Goal: Information Seeking & Learning: Learn about a topic

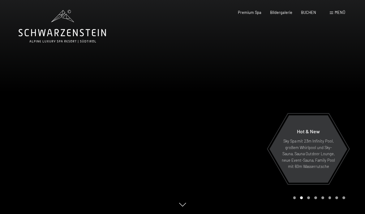
click at [331, 15] on div "Menü" at bounding box center [337, 13] width 15 height 6
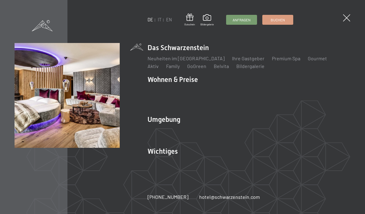
click at [157, 89] on link "Inklusivleistungen" at bounding box center [168, 90] width 40 height 6
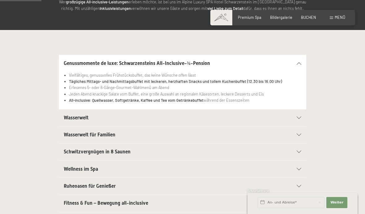
scroll to position [102, 0]
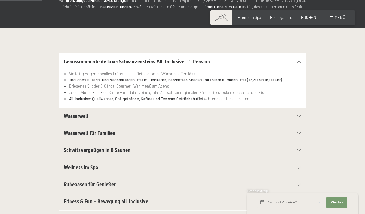
click at [93, 118] on h2 "Wasserwelt" at bounding box center [171, 116] width 214 height 7
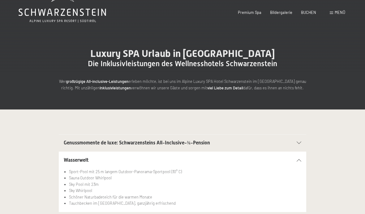
scroll to position [0, 0]
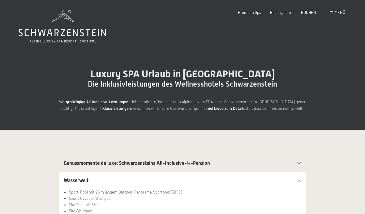
click at [330, 14] on div "Menü" at bounding box center [337, 13] width 15 height 6
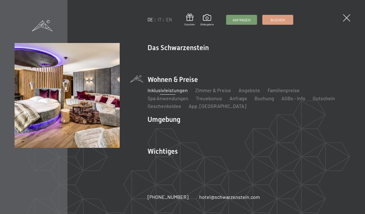
click at [203, 90] on link "Zimmer & Preise" at bounding box center [213, 90] width 36 height 6
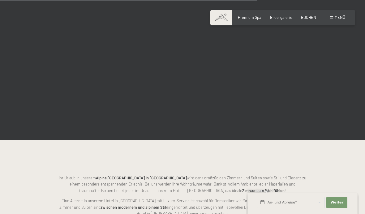
scroll to position [1080, 0]
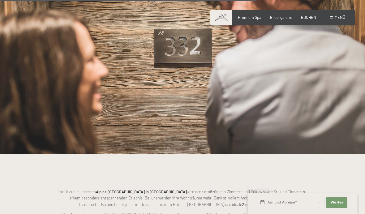
click at [338, 18] on span "Menü" at bounding box center [340, 17] width 11 height 5
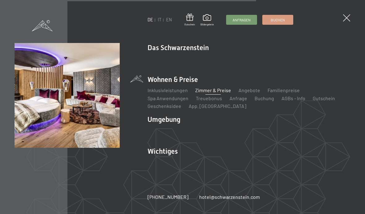
click at [155, 81] on li "Wohnen & Preise Inklusivleistungen Zimmer & Preise Liste Angebote Liste Familie…" at bounding box center [249, 92] width 203 height 35
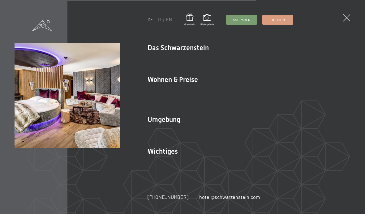
click at [151, 121] on img at bounding box center [76, 76] width 153 height 153
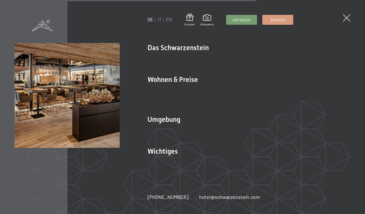
click at [158, 61] on link "Neuheiten im [GEOGRAPHIC_DATA]" at bounding box center [186, 58] width 77 height 6
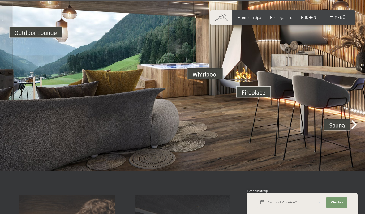
scroll to position [1548, 0]
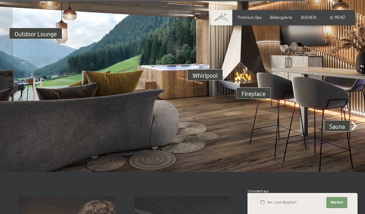
click at [337, 15] on span "Menü" at bounding box center [340, 17] width 11 height 5
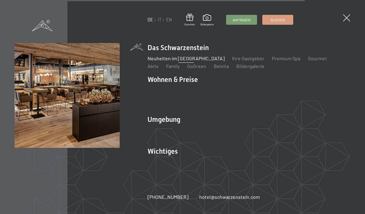
click at [166, 66] on link "Family" at bounding box center [173, 66] width 14 height 6
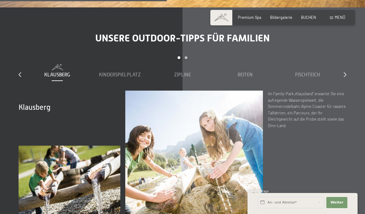
scroll to position [1611, 0]
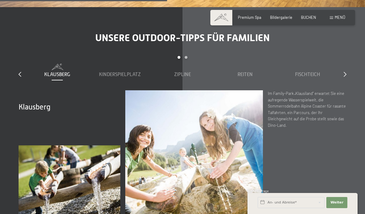
click at [110, 77] on span "Kinderspielplatz" at bounding box center [120, 75] width 42 height 6
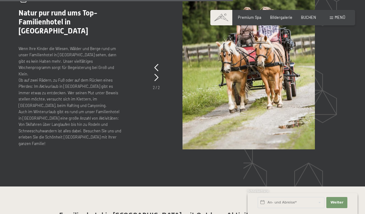
scroll to position [2233, 0]
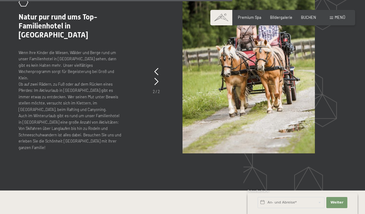
click at [330, 20] on div "Buchen Anfragen Premium Spa Bildergalerie BUCHEN Menü DE IT EN Gutschein Bilder…" at bounding box center [282, 18] width 125 height 6
click at [282, 15] on span "Bildergalerie" at bounding box center [281, 17] width 22 height 5
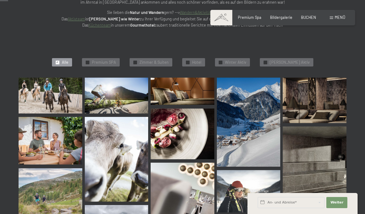
scroll to position [112, 0]
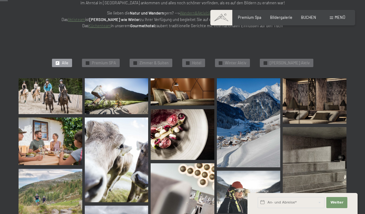
click at [202, 64] on div "✓ Hotel" at bounding box center [193, 63] width 23 height 9
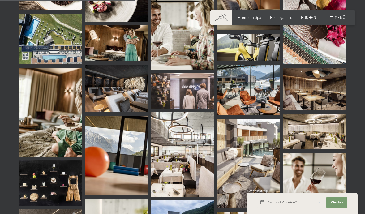
scroll to position [332, 0]
